Goal: Information Seeking & Learning: Learn about a topic

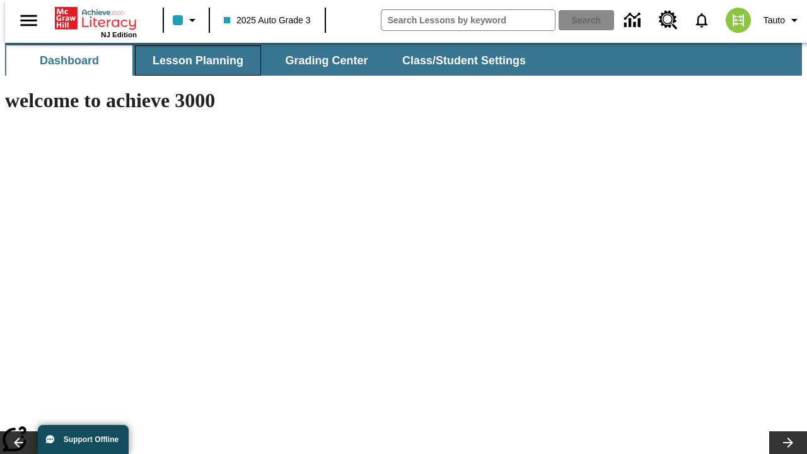
click at [193, 61] on span "Lesson Planning" at bounding box center [198, 61] width 91 height 15
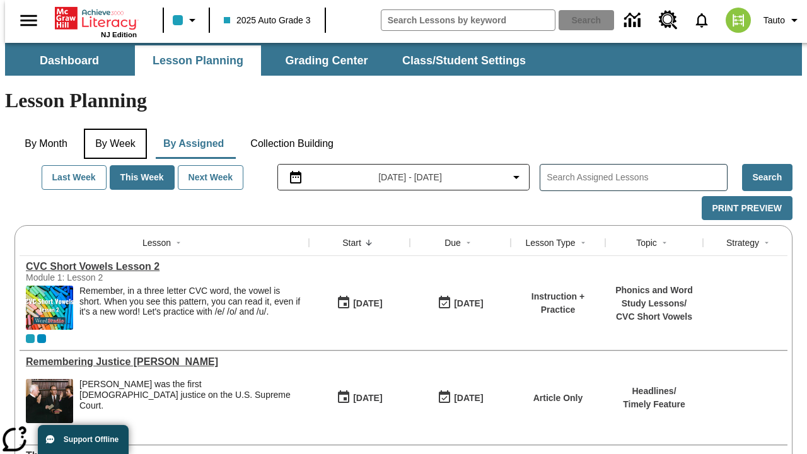
click at [113, 129] on button "By Week" at bounding box center [115, 144] width 63 height 30
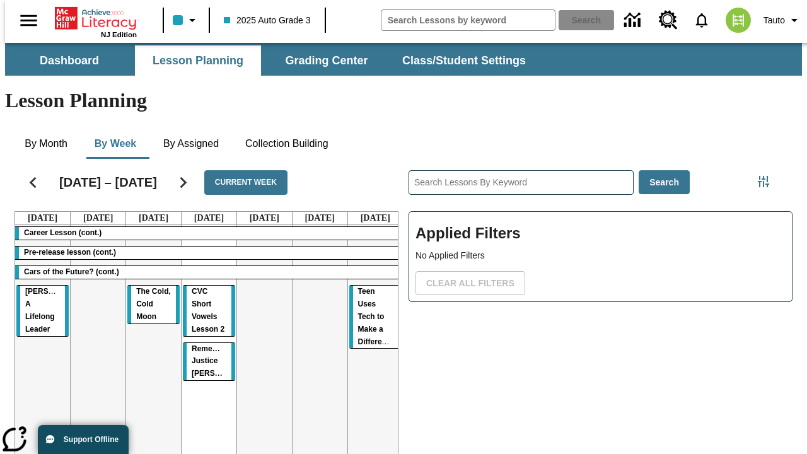
click at [370, 313] on tr "Career Lesson (cont.) Pre-release lesson (cont.) Cars of the Future? (cont.) Di…" at bounding box center [209, 361] width 388 height 272
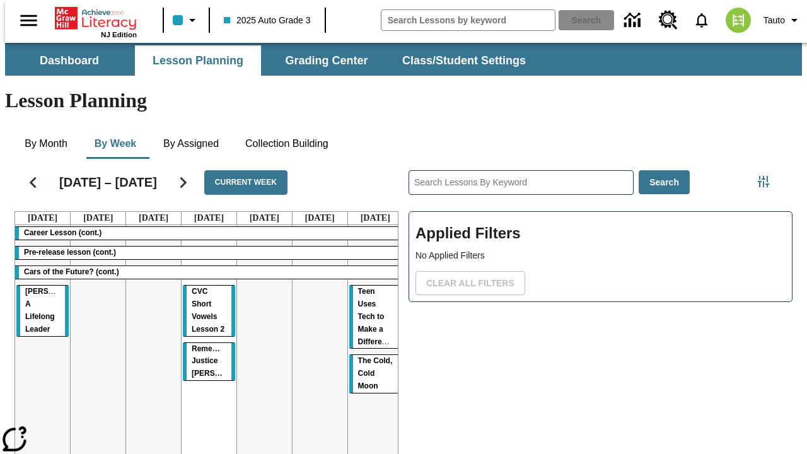
click at [369, 356] on span "The Cold, Cold Moon" at bounding box center [375, 373] width 35 height 34
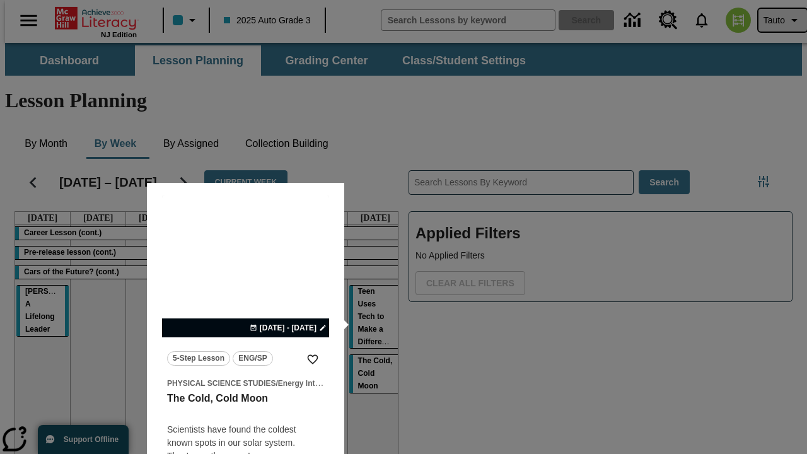
click at [776, 20] on span "Tauto" at bounding box center [774, 20] width 21 height 13
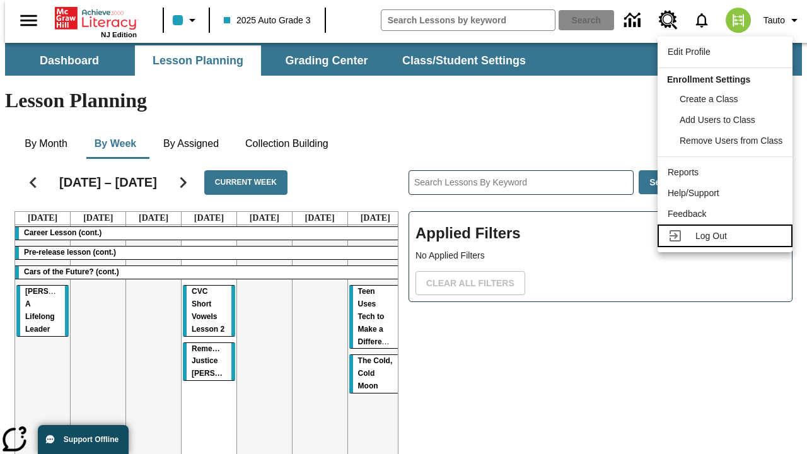
click at [727, 236] on span "Log Out" at bounding box center [711, 236] width 32 height 10
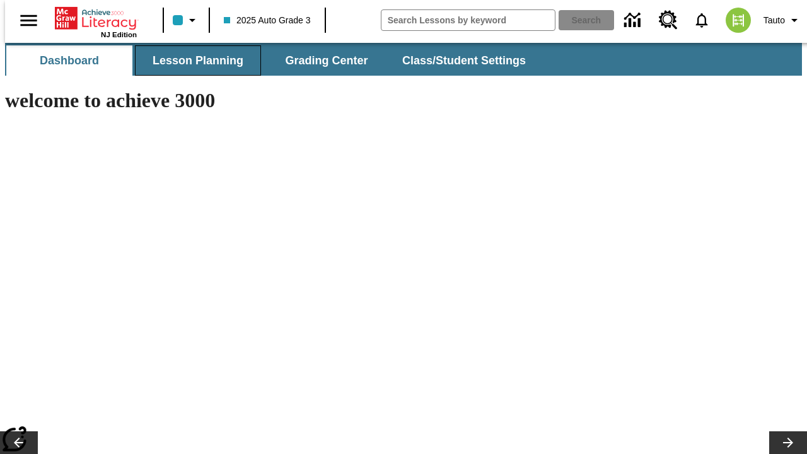
click at [193, 61] on span "Lesson Planning" at bounding box center [198, 61] width 91 height 15
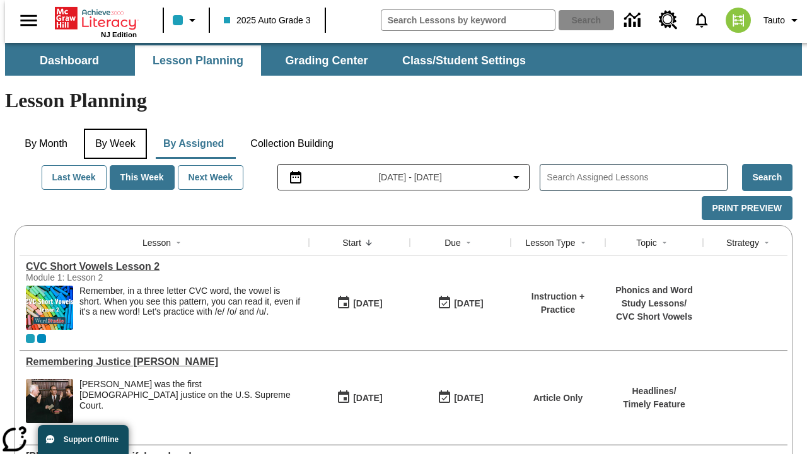
click at [113, 129] on button "By Week" at bounding box center [115, 144] width 63 height 30
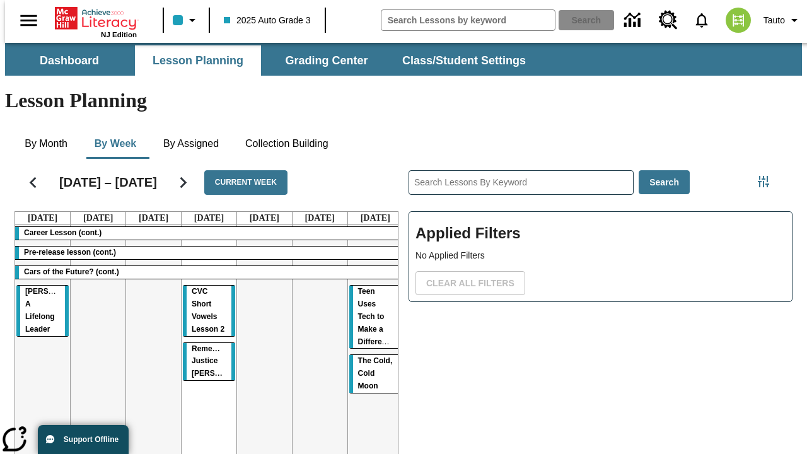
click at [148, 313] on tr "Career Lesson (cont.) Pre-release lesson (cont.) Cars of the Future? (cont.) [P…" at bounding box center [209, 361] width 388 height 272
